Goal: Task Accomplishment & Management: Manage account settings

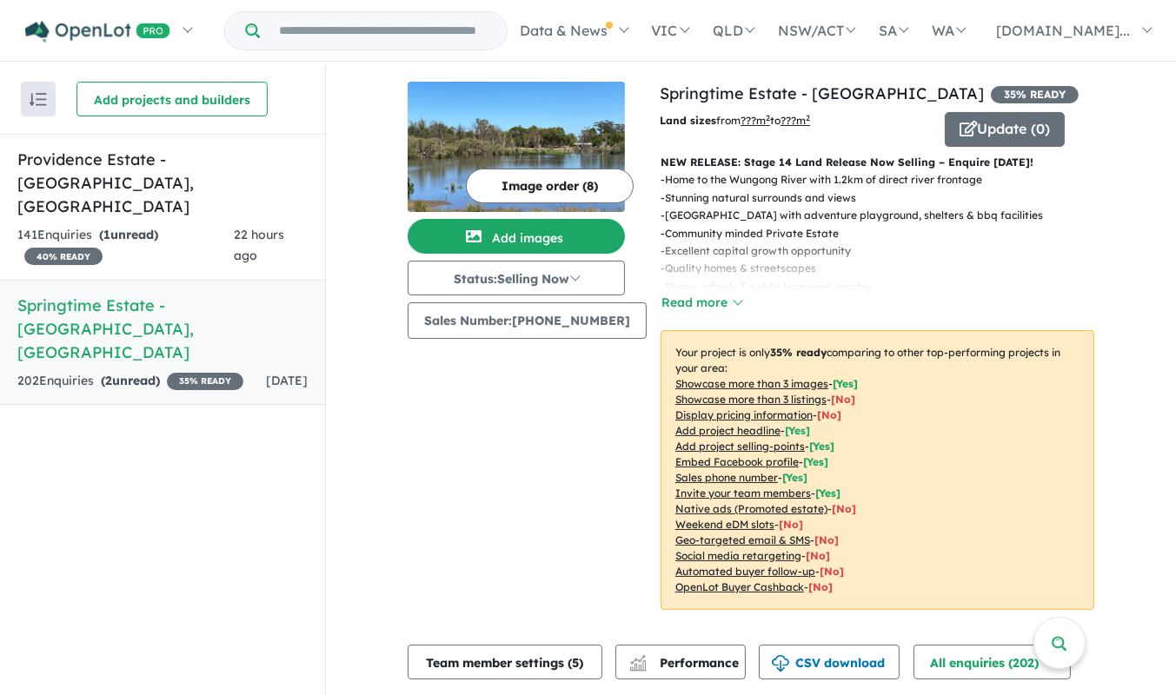
click at [175, 371] on div "202 Enquir ies ( 2 unread) 35 % READY" at bounding box center [130, 381] width 226 height 21
click at [103, 280] on link "Springtime Estate - [GEOGRAPHIC_DATA] , [GEOGRAPHIC_DATA] 202 Enquir ies ( 2 un…" at bounding box center [162, 343] width 325 height 126
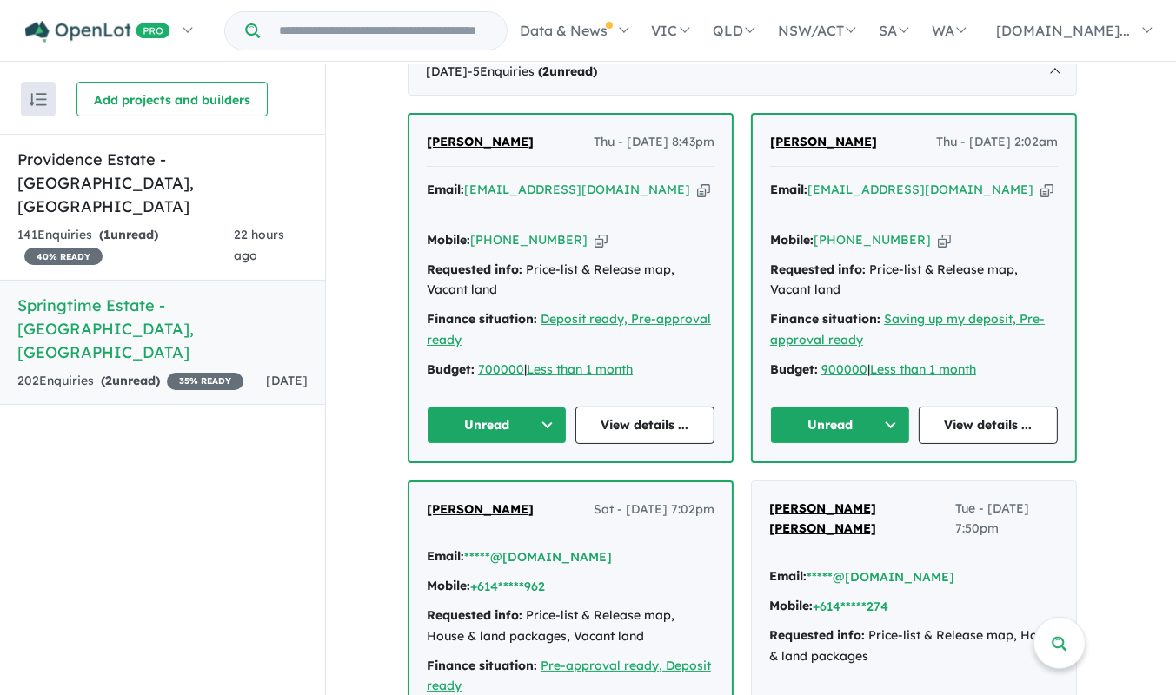
scroll to position [641, 0]
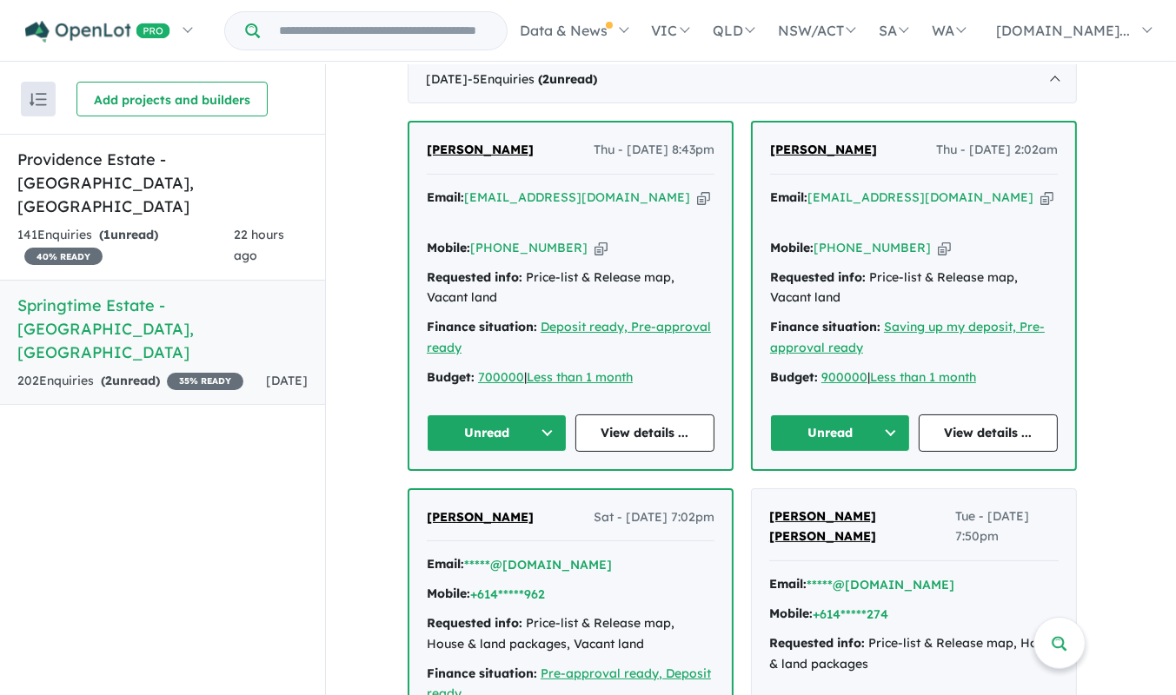
click at [856, 145] on span "[PERSON_NAME]" at bounding box center [823, 150] width 107 height 16
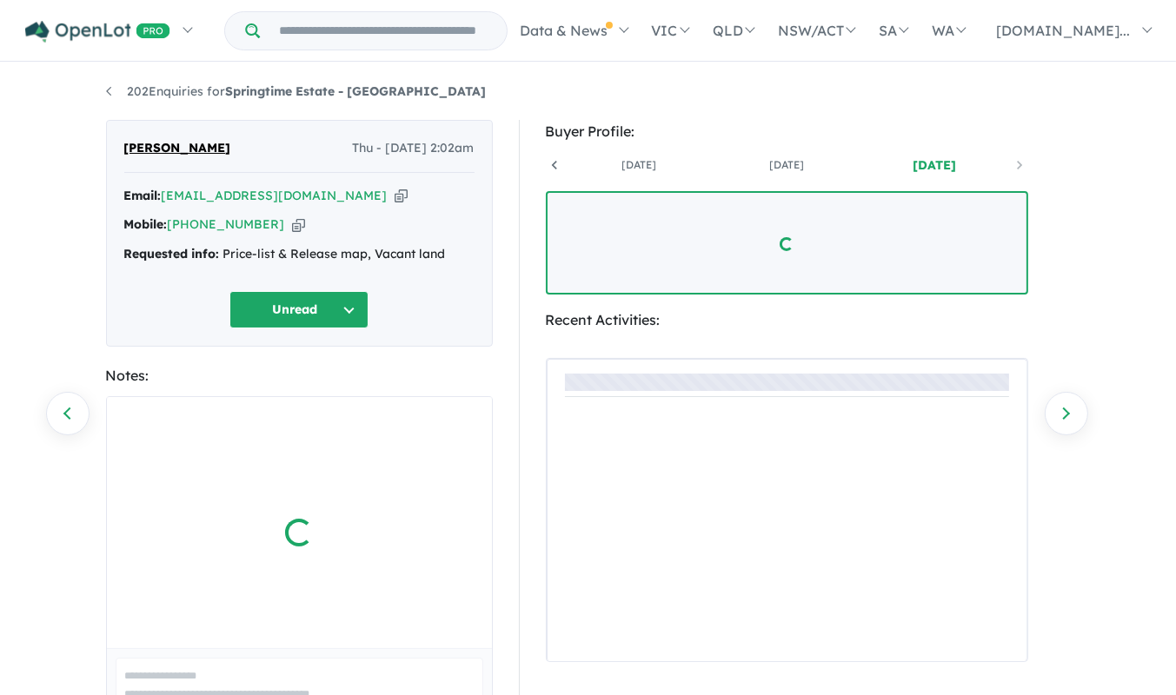
scroll to position [0, 129]
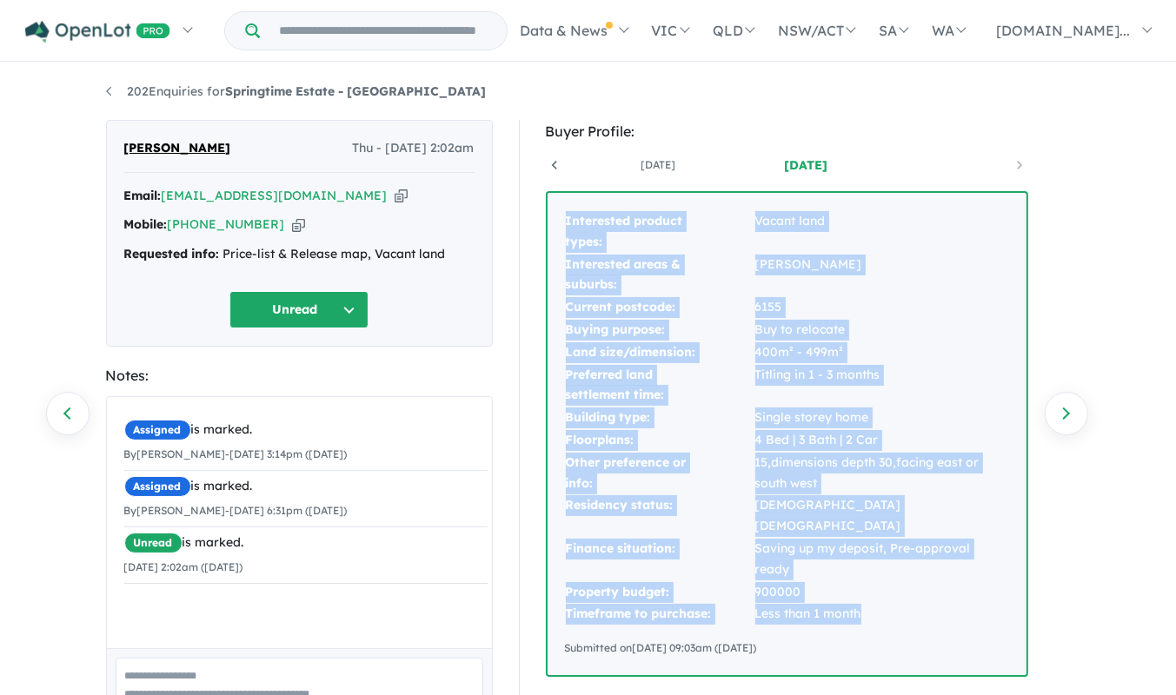
drag, startPoint x: 883, startPoint y: 572, endPoint x: 557, endPoint y: 195, distance: 498.5
click at [557, 195] on div "Interested product types: Vacant land Interested areas & suburbs: Hilbert Curre…" at bounding box center [787, 434] width 479 height 482
click at [364, 316] on button "Unread" at bounding box center [298, 309] width 139 height 37
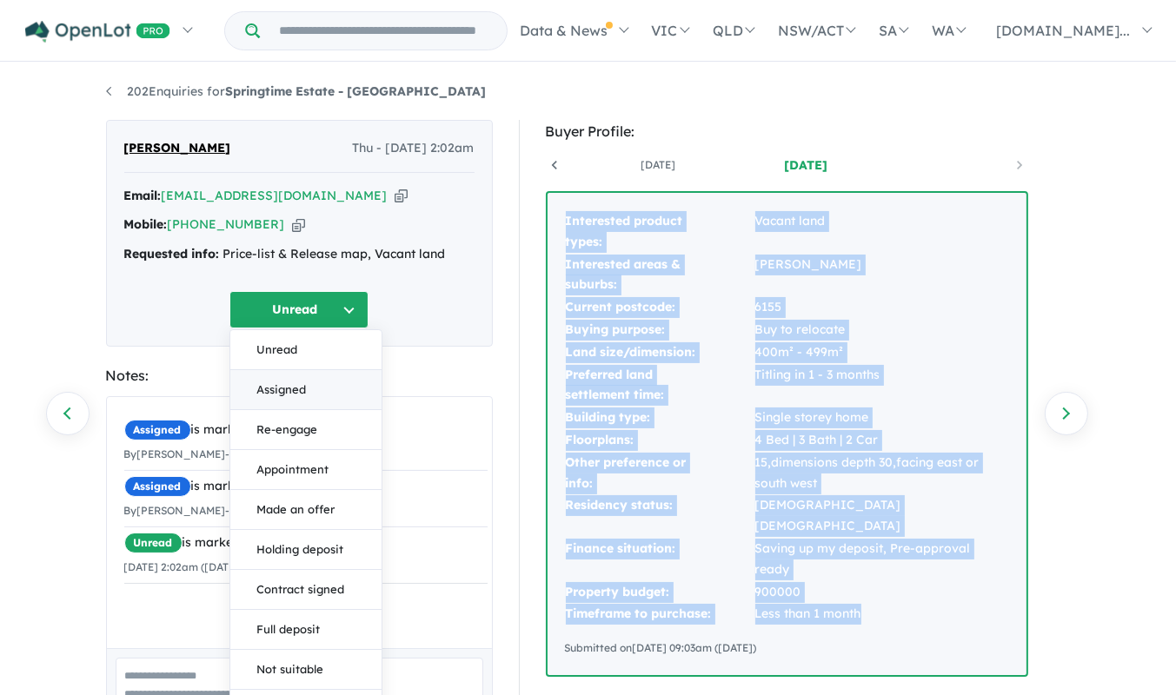
click at [320, 395] on button "Assigned" at bounding box center [305, 390] width 151 height 40
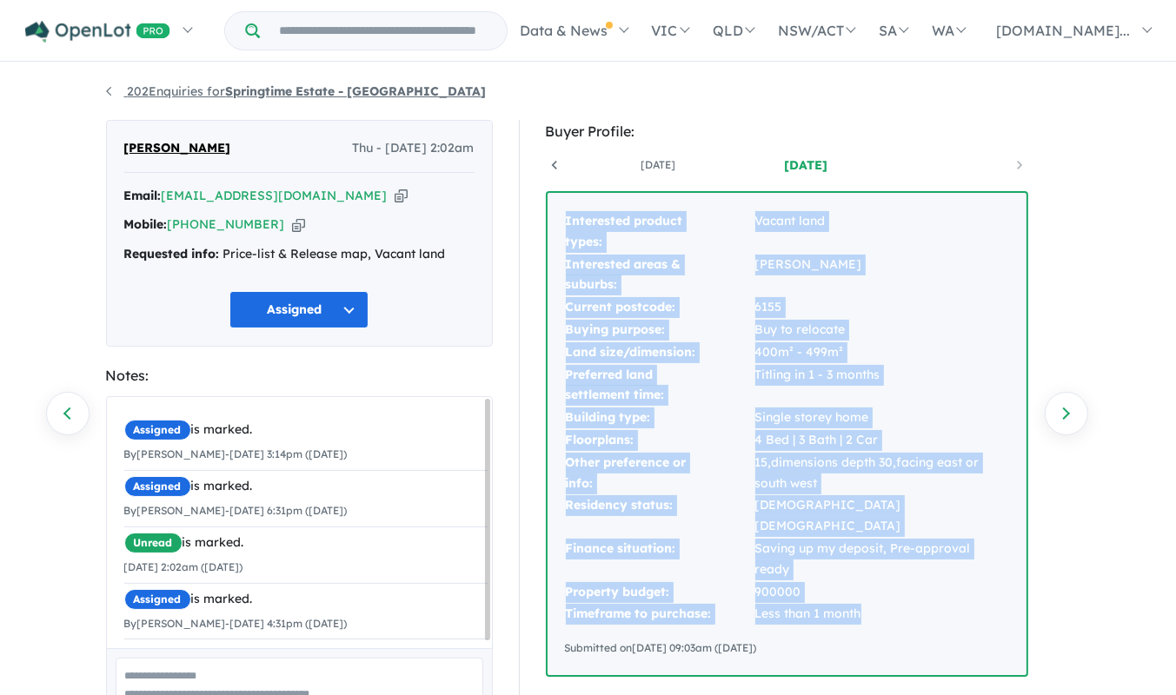
click at [108, 91] on link "202 Enquiries for Springtime Estate - Haynes" at bounding box center [296, 91] width 381 height 16
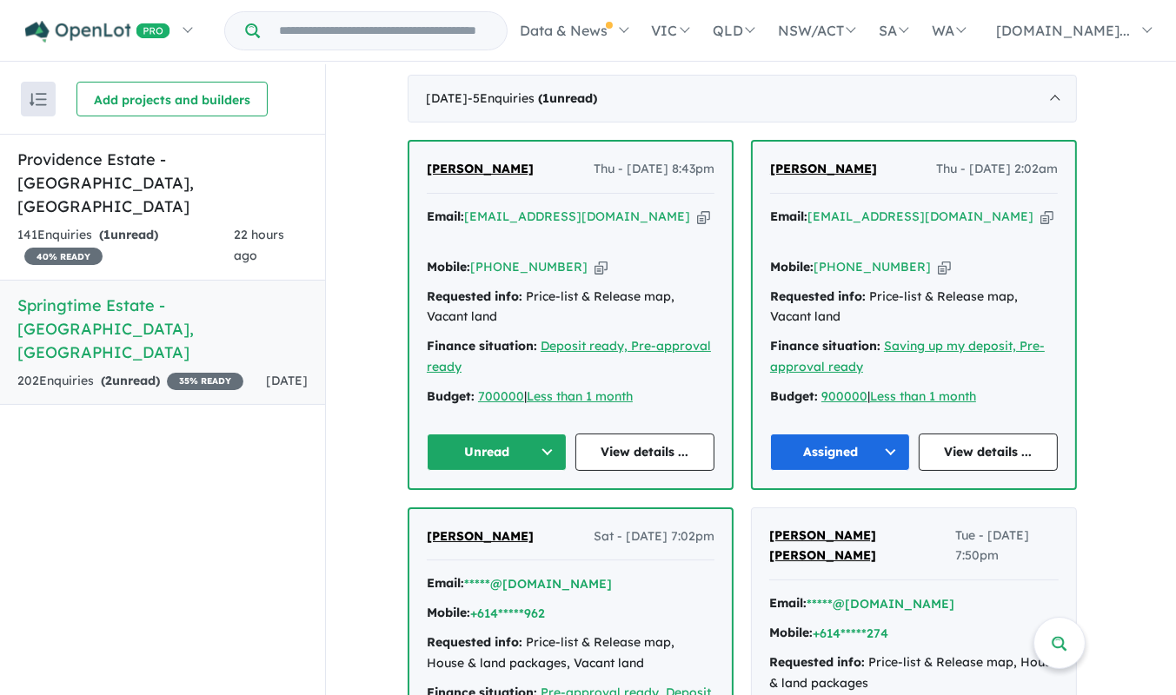
scroll to position [619, 0]
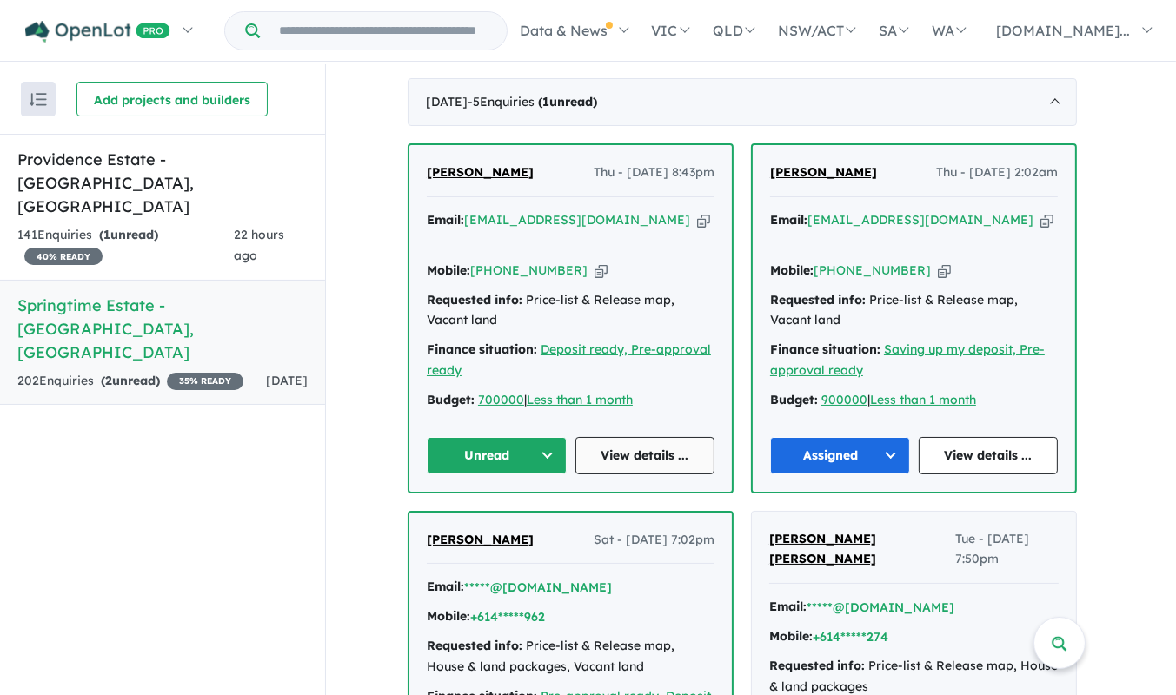
click at [670, 437] on link "View details ..." at bounding box center [645, 455] width 140 height 37
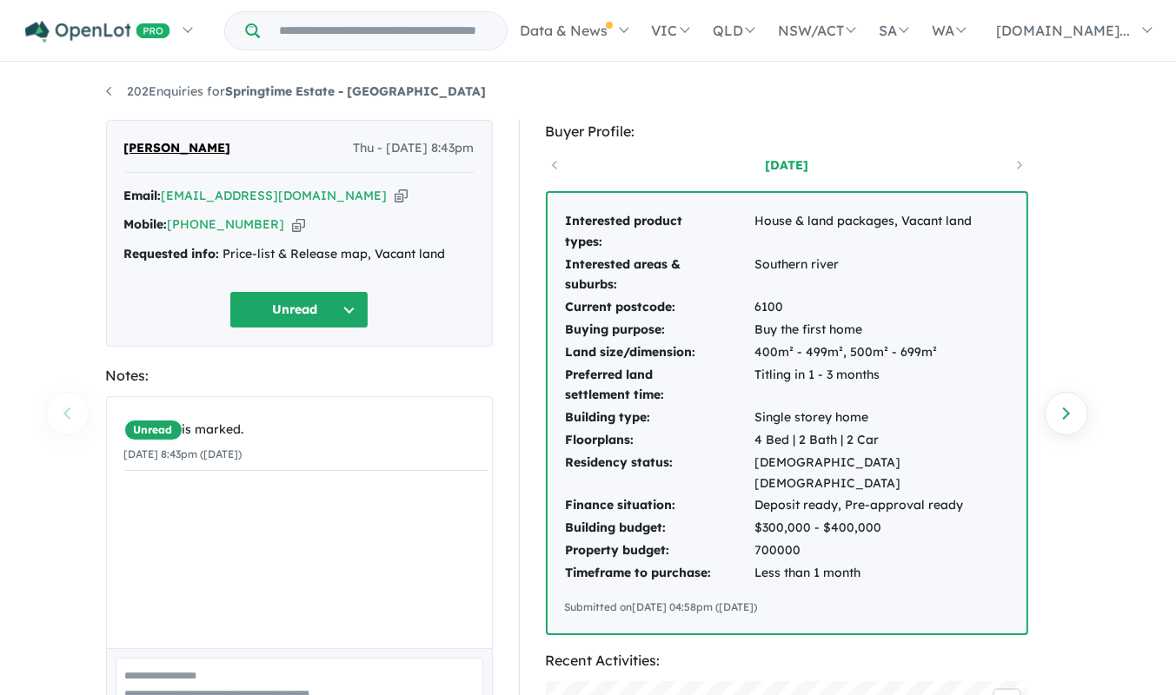
scroll to position [38, 0]
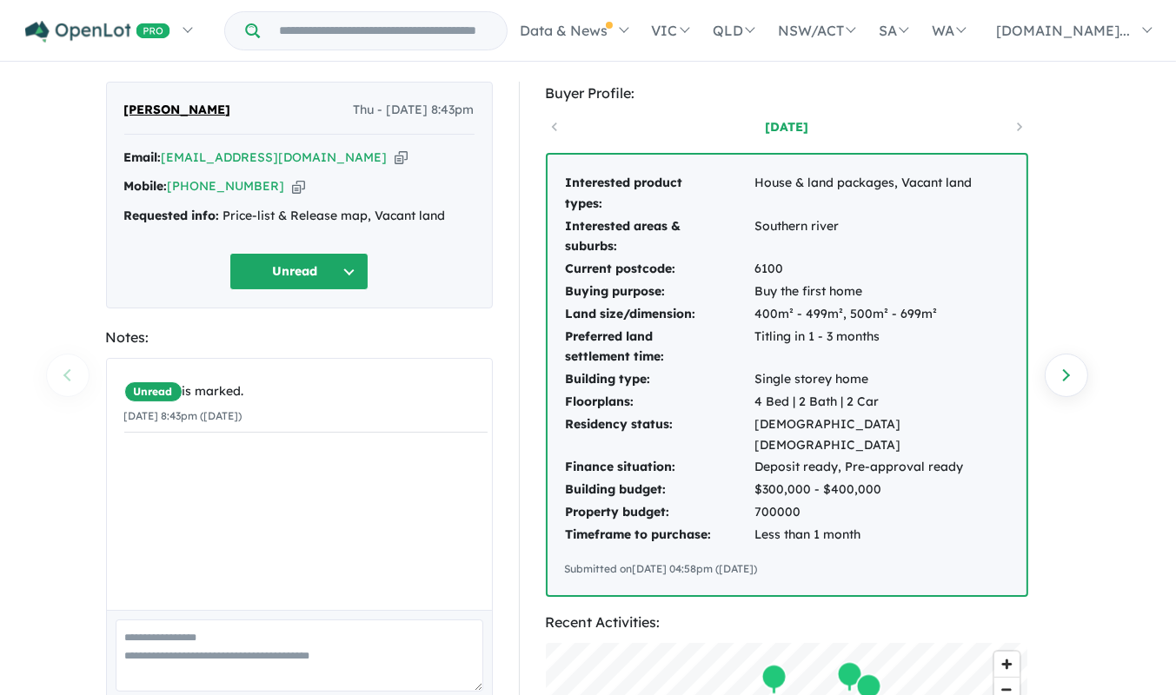
click at [395, 155] on icon "button" at bounding box center [401, 158] width 13 height 18
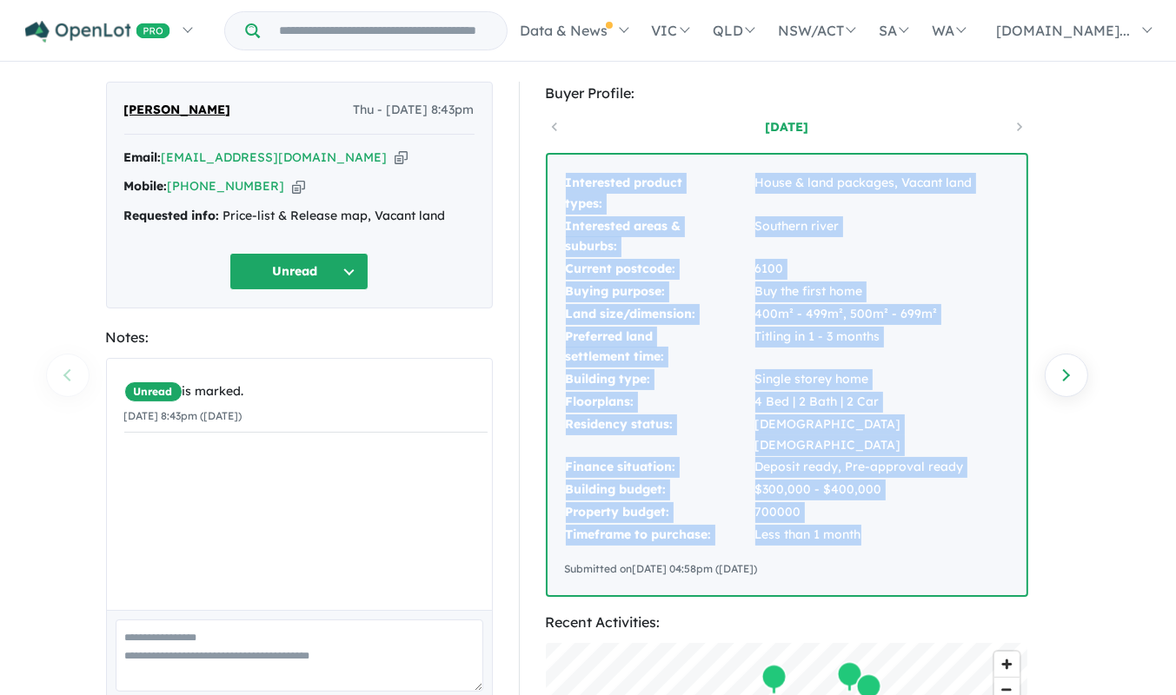
drag, startPoint x: 862, startPoint y: 514, endPoint x: 560, endPoint y: 177, distance: 452.4
click at [560, 177] on div "Interested product types: House & land packages, Vacant land Interested areas &…" at bounding box center [787, 375] width 479 height 441
copy tbody "Interested product types: House & land packages, Vacant land Interested areas &…"
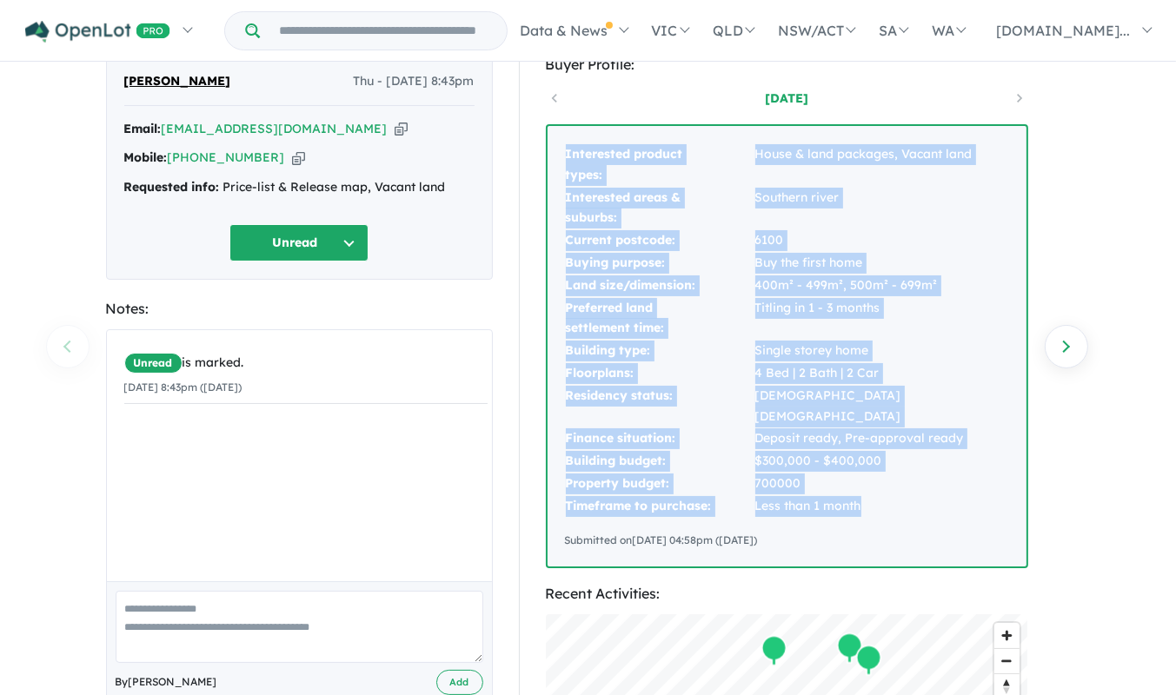
scroll to position [70, 0]
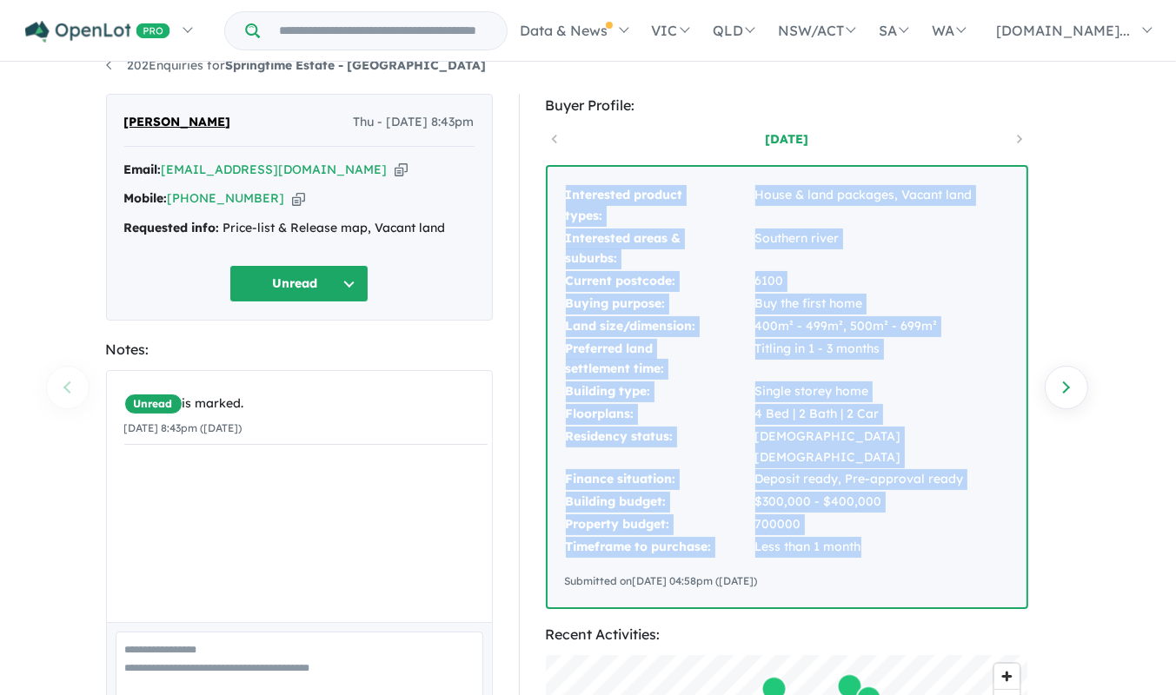
click at [1089, 617] on div "202 Enquiries for Springtime Estate - Haynes Previous enquiry Next enquiry JISB…" at bounding box center [588, 355] width 1176 height 634
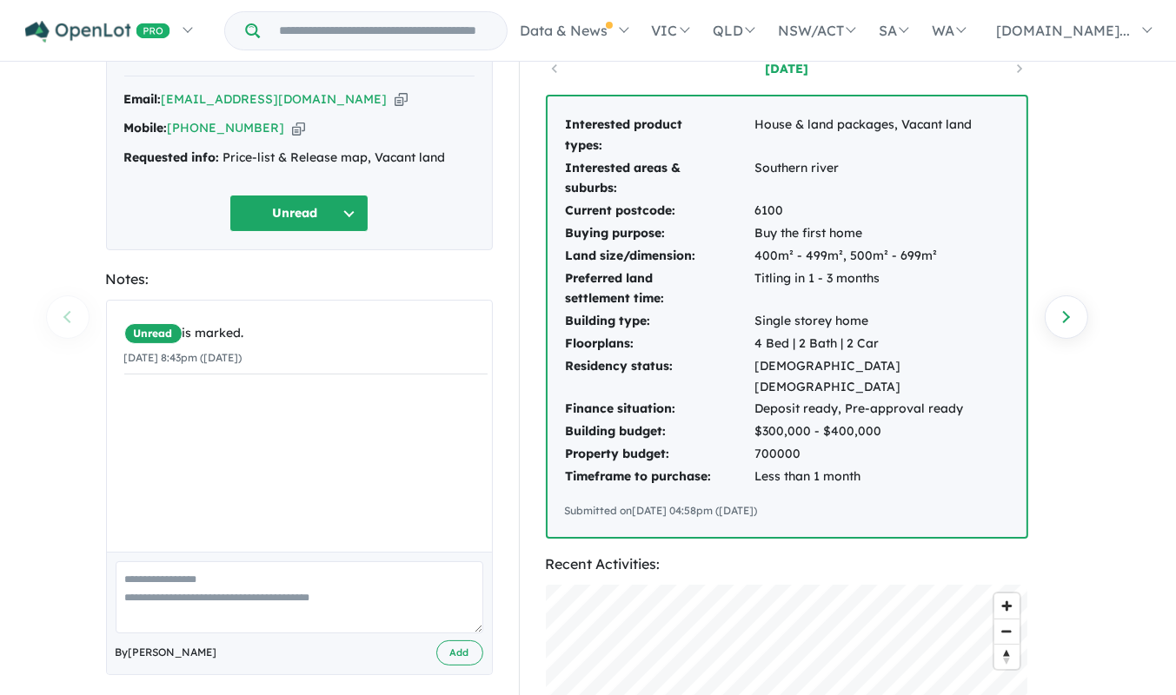
scroll to position [110, 0]
